Goal: Information Seeking & Learning: Learn about a topic

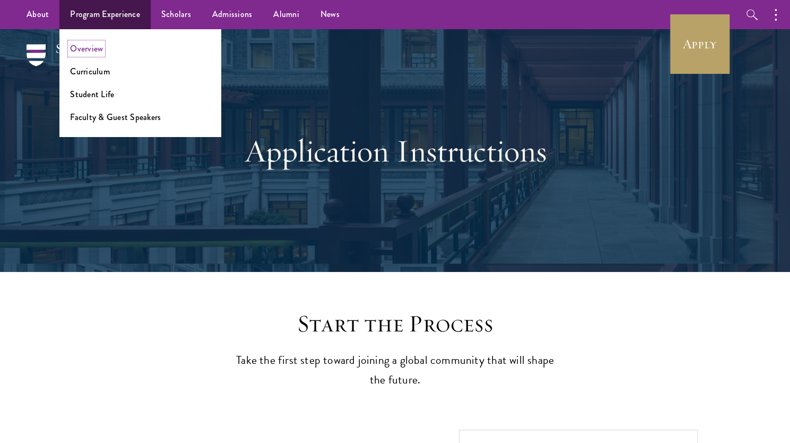
click at [90, 49] on link "Overview" at bounding box center [86, 48] width 33 height 12
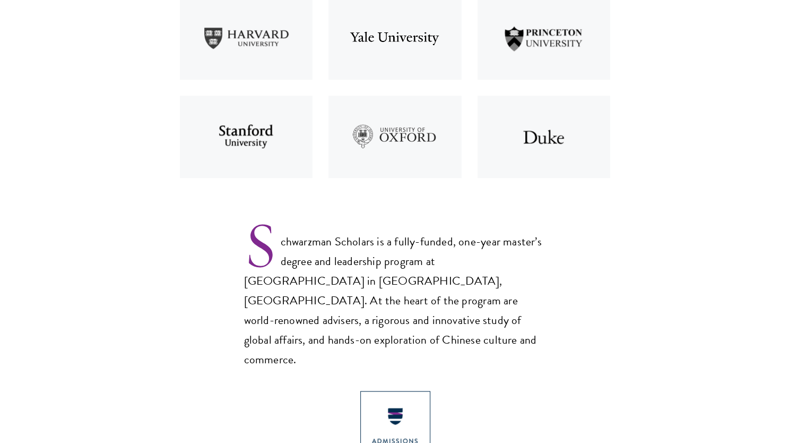
scroll to position [514, 0]
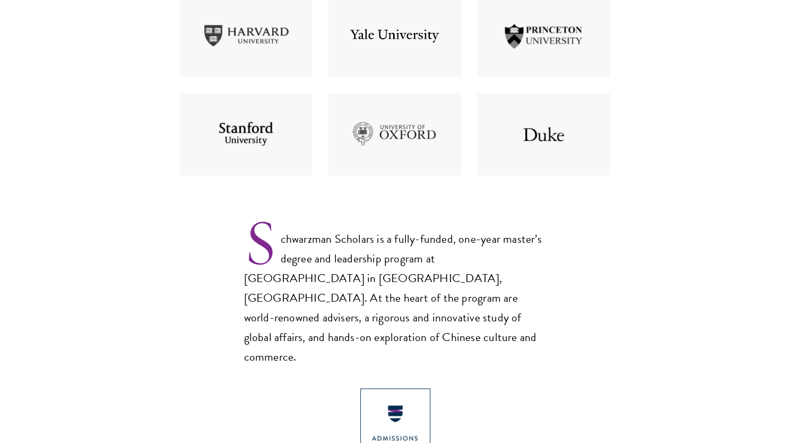
click at [348, 317] on p "Schwarzman Scholars is a fully-funded, one-year master’s degree and leadership …" at bounding box center [395, 289] width 303 height 155
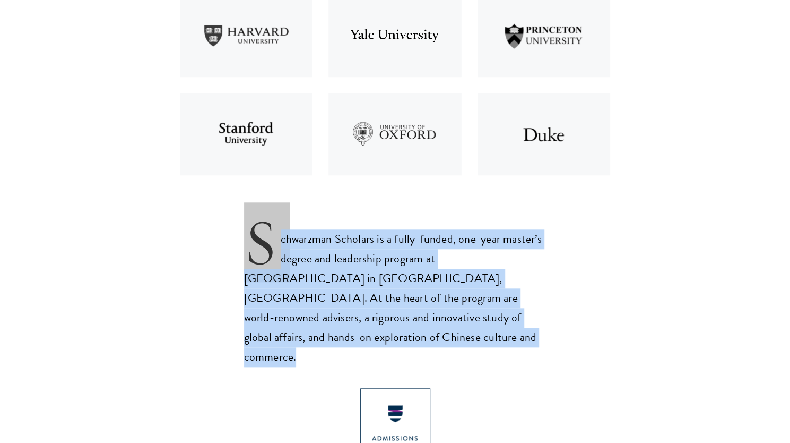
click at [348, 317] on p "Schwarzman Scholars is a fully-funded, one-year master’s degree and leadership …" at bounding box center [395, 289] width 303 height 155
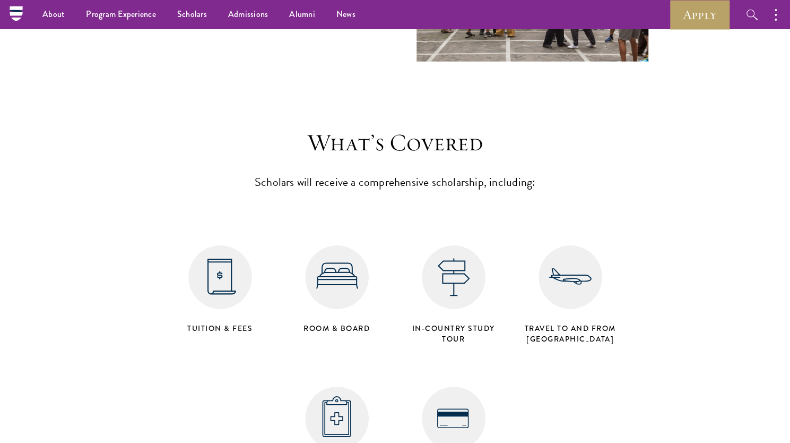
scroll to position [4141, 0]
drag, startPoint x: 405, startPoint y: 254, endPoint x: 371, endPoint y: 301, distance: 58.1
click at [371, 301] on div "Tuition & Fees Room & Board in-country study tour Travel to and from Beijing He…" at bounding box center [395, 350] width 467 height 283
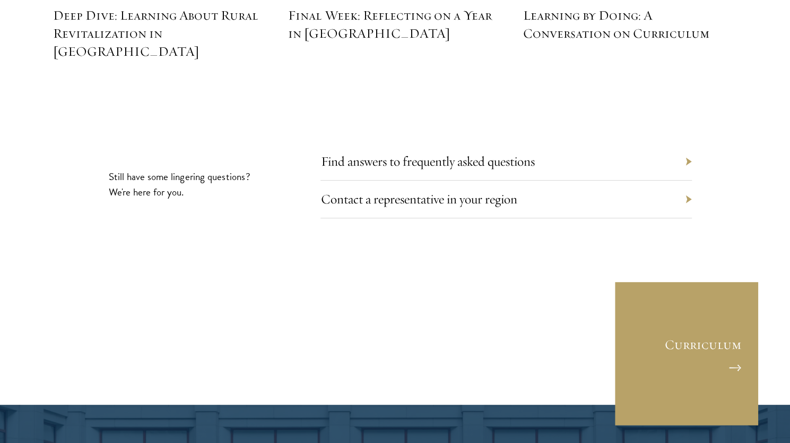
scroll to position [4923, 0]
